Goal: Task Accomplishment & Management: Use online tool/utility

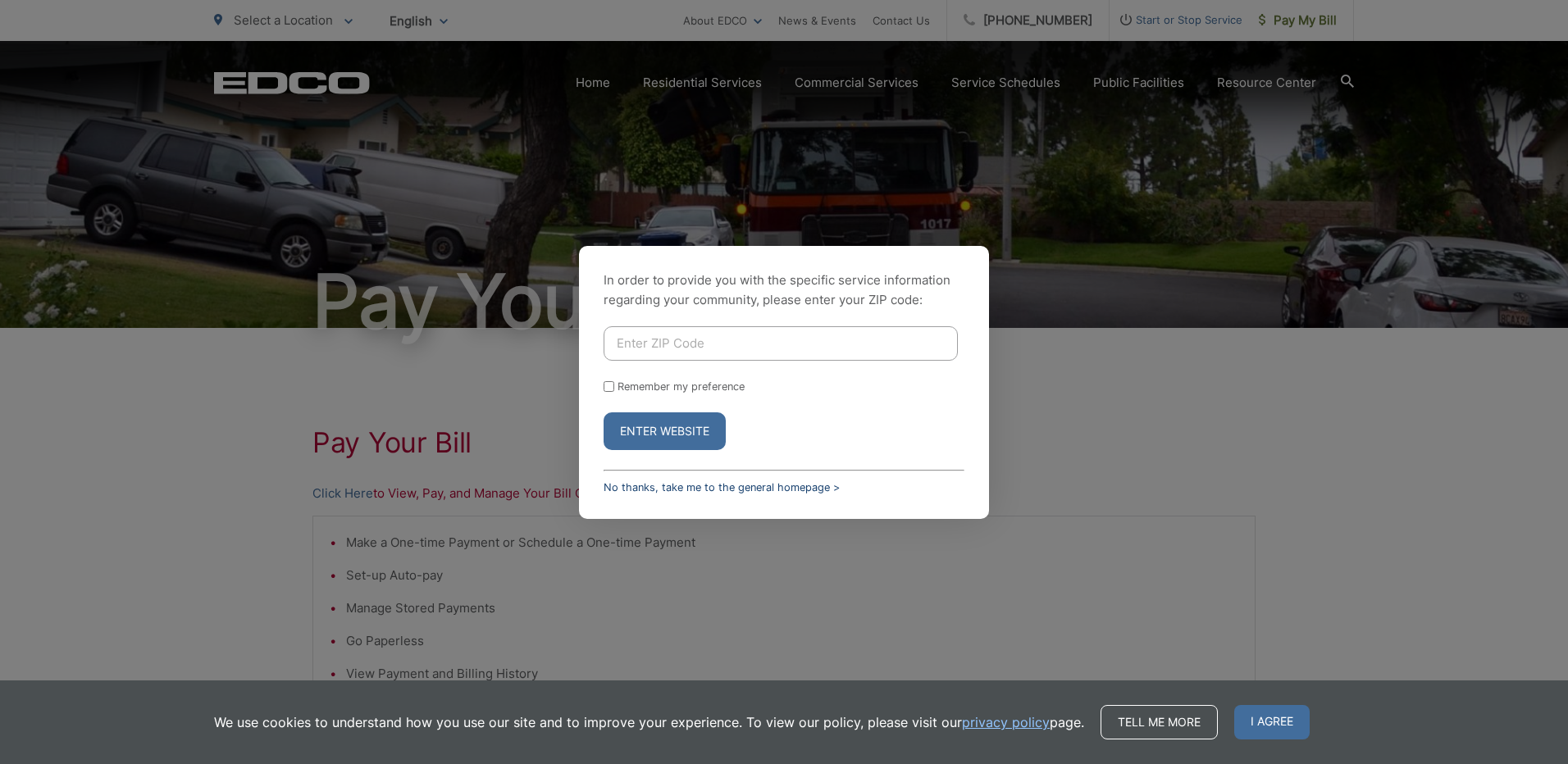
click at [655, 483] on link "No thanks, take me to the general homepage >" at bounding box center [722, 487] width 236 height 12
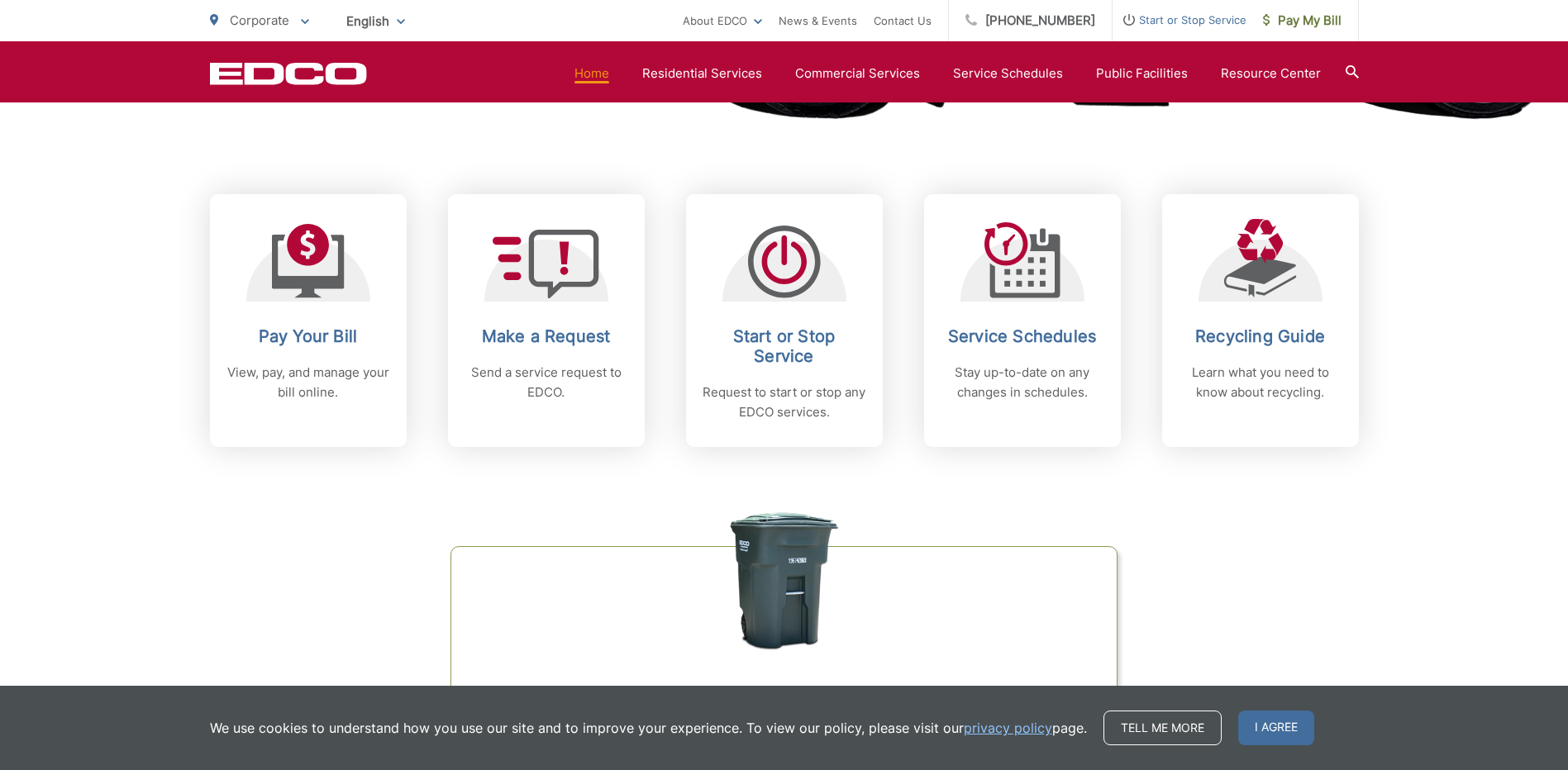
scroll to position [413, 0]
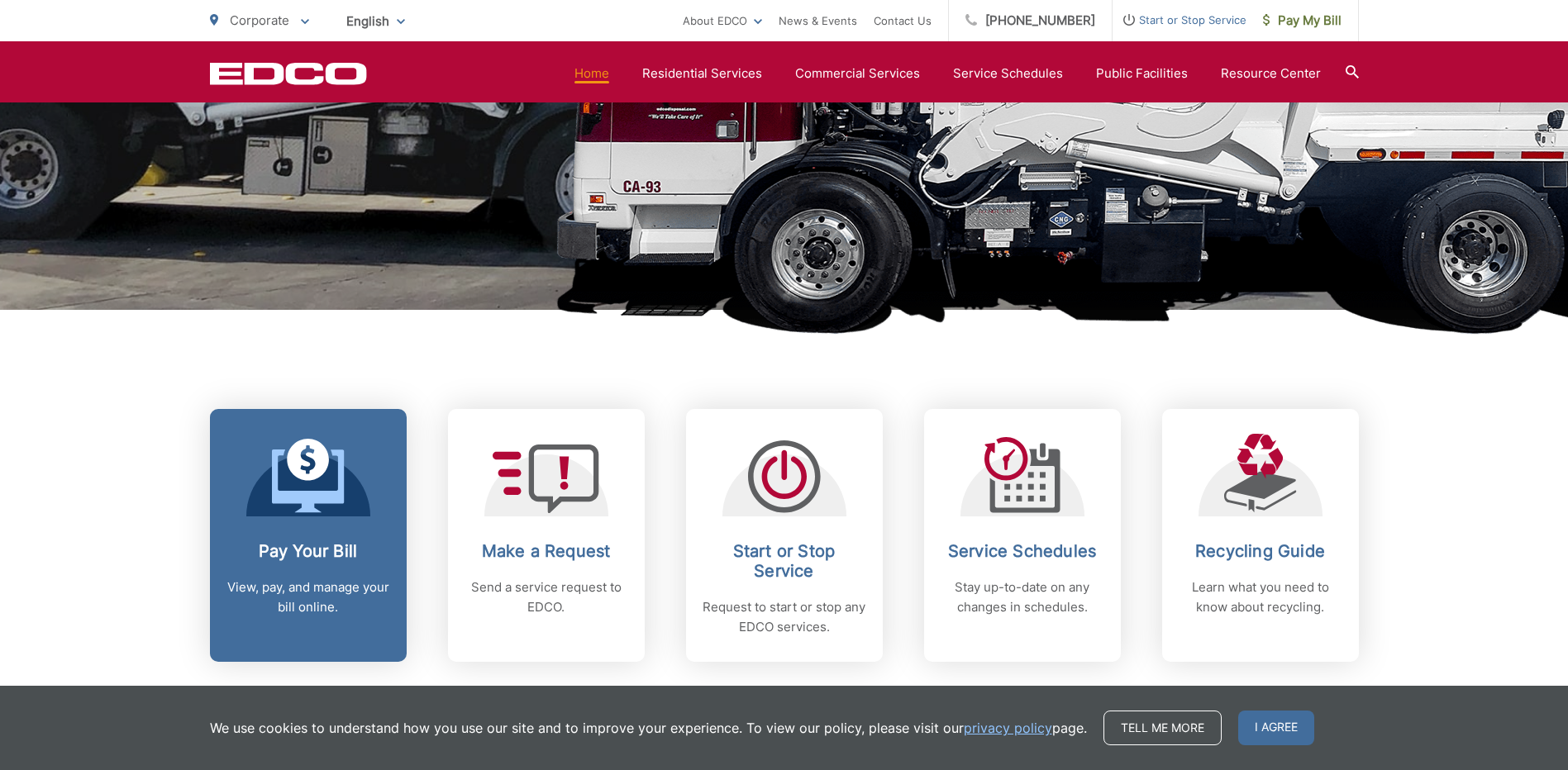
click at [310, 514] on span at bounding box center [308, 477] width 72 height 77
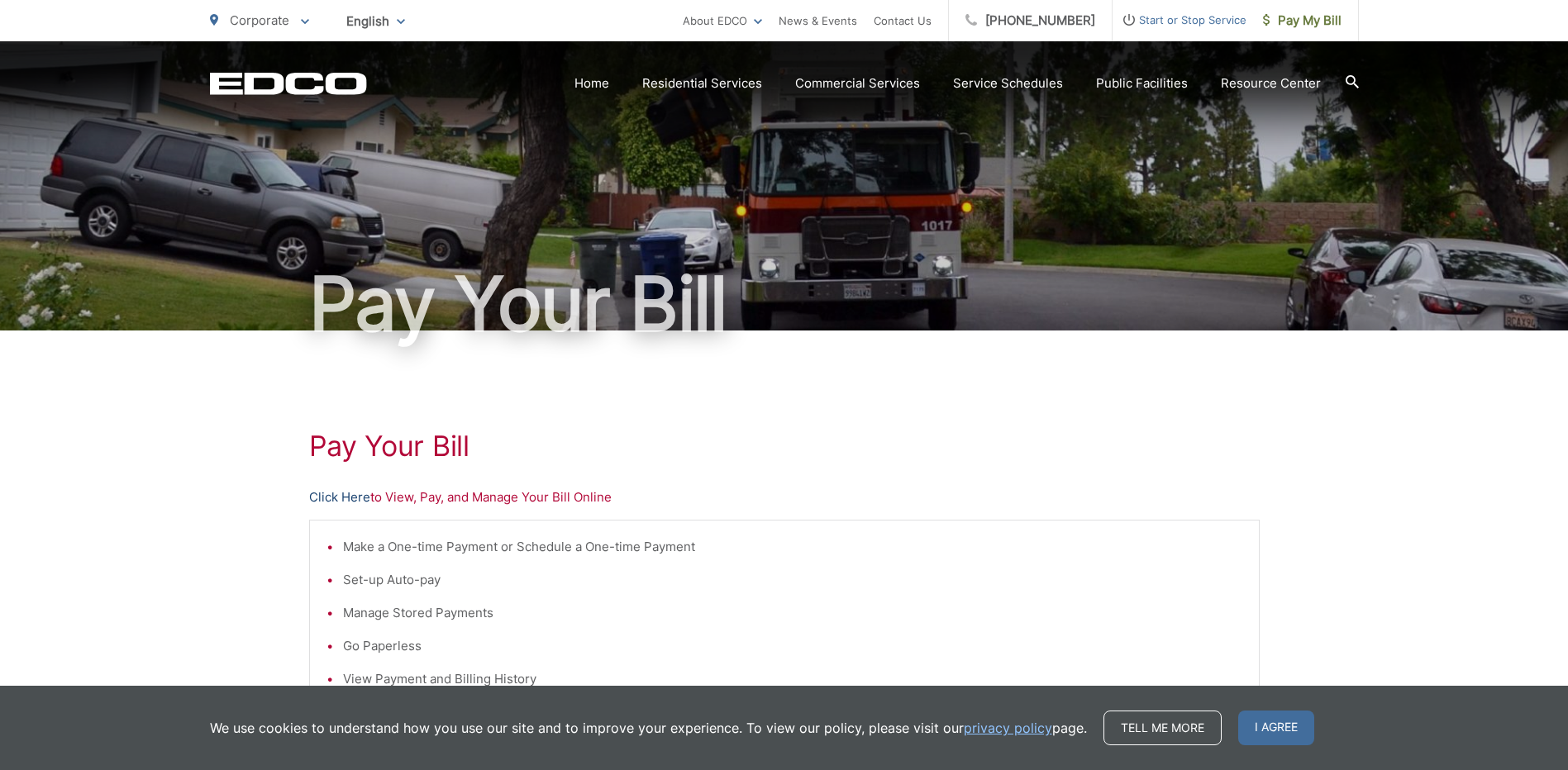
click at [320, 499] on link "Click Here" at bounding box center [339, 498] width 61 height 20
